Goal: Task Accomplishment & Management: Use online tool/utility

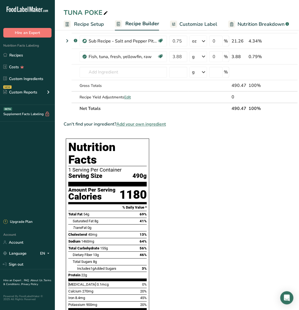
scroll to position [178, 0]
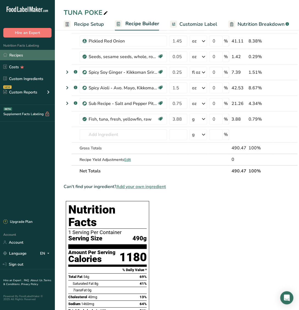
click at [19, 54] on link "Recipes" at bounding box center [27, 55] width 55 height 10
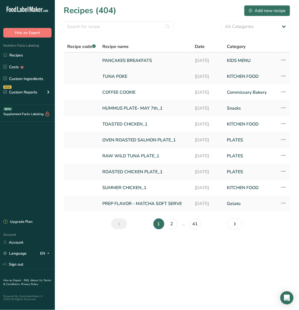
click at [135, 59] on link "PANCAKES BREAKFATS" at bounding box center [145, 61] width 86 height 12
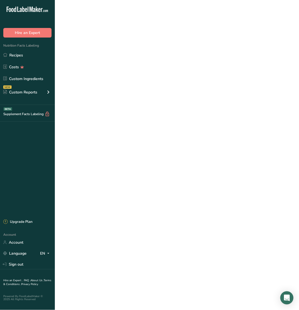
click at [135, 59] on link "PANCAKES BREAKFATS" at bounding box center [145, 61] width 86 height 12
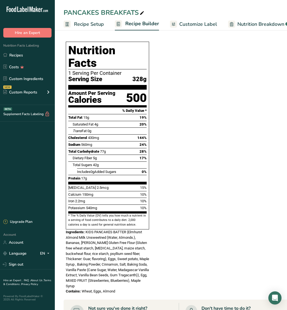
scroll to position [163, 0]
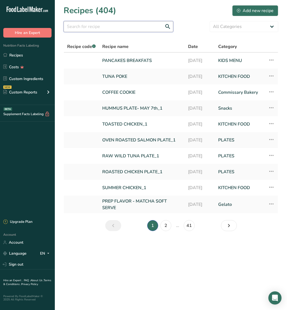
click at [98, 24] on input "text" at bounding box center [119, 26] width 110 height 11
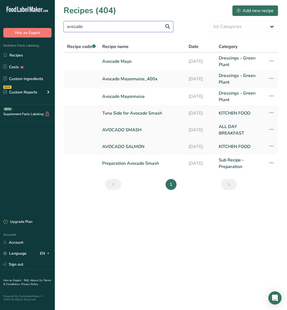
type input "avocado"
click at [270, 129] on icon at bounding box center [271, 130] width 7 height 10
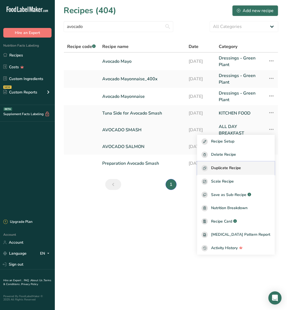
click at [254, 165] on div "Duplicate Recipe" at bounding box center [236, 168] width 69 height 6
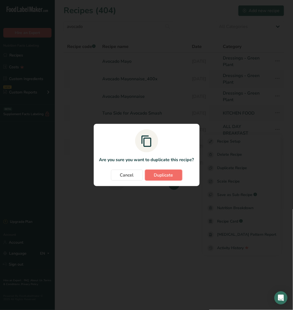
click at [154, 174] on span "Duplicate" at bounding box center [163, 175] width 19 height 7
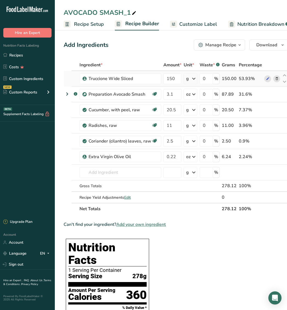
click at [276, 80] on icon at bounding box center [277, 79] width 4 height 6
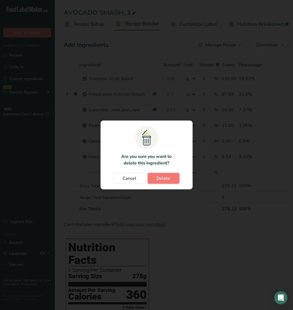
click at [164, 178] on span "Delete" at bounding box center [164, 178] width 14 height 7
type input "3.1"
type input "20.5"
type input "11"
type input "2.5"
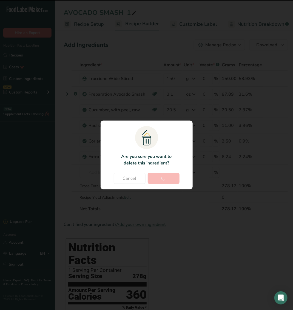
type input "0.22"
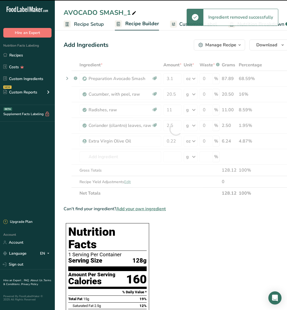
click at [103, 157] on div at bounding box center [176, 129] width 225 height 140
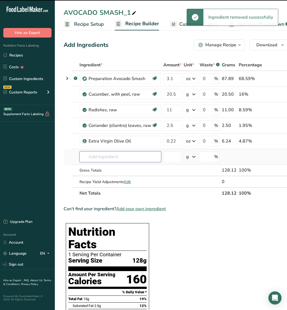
click at [116, 156] on input "text" at bounding box center [121, 156] width 82 height 11
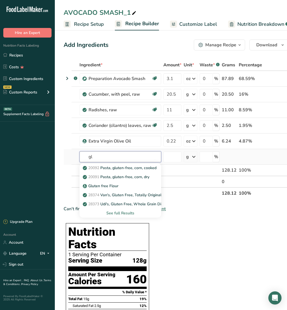
type input "g"
type input "Gluten free bread"
click at [143, 171] on link "28339 Bread, gluten-free, whole grain, made with tapioca starch and brown rice …" at bounding box center [121, 168] width 82 height 9
type input "Bread, gluten-free, whole grain, made with tapioca starch and brown rice flour"
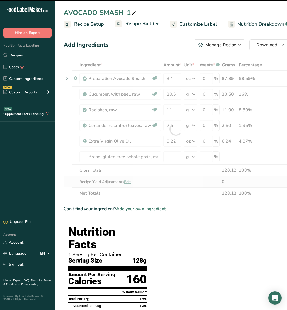
type input "0"
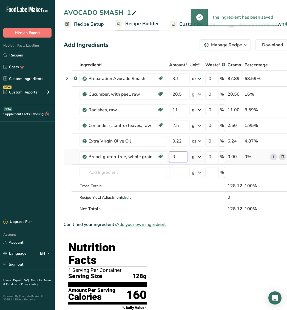
click at [182, 158] on input "0" at bounding box center [178, 156] width 18 height 11
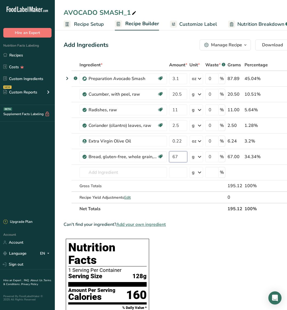
type input "67"
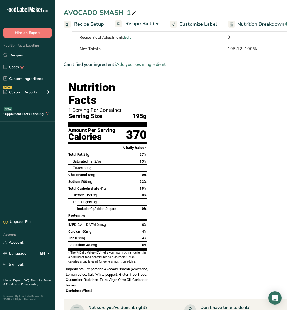
scroll to position [160, 0]
